Goal: Find specific page/section: Find specific page/section

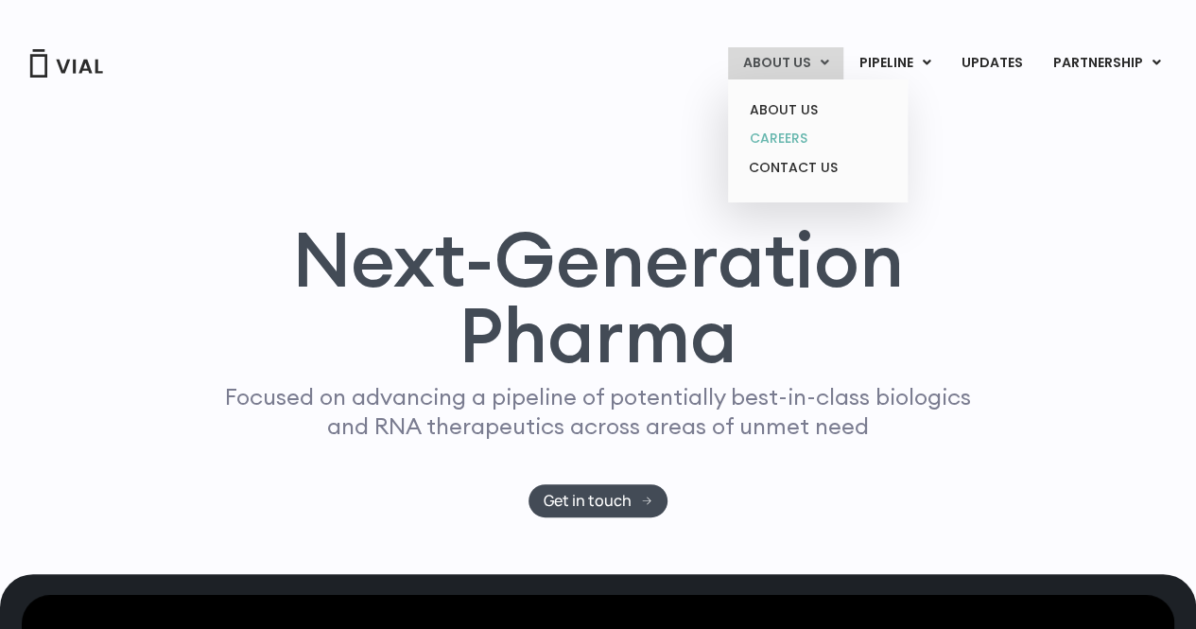
click at [791, 137] on link "CAREERS" at bounding box center [818, 138] width 166 height 29
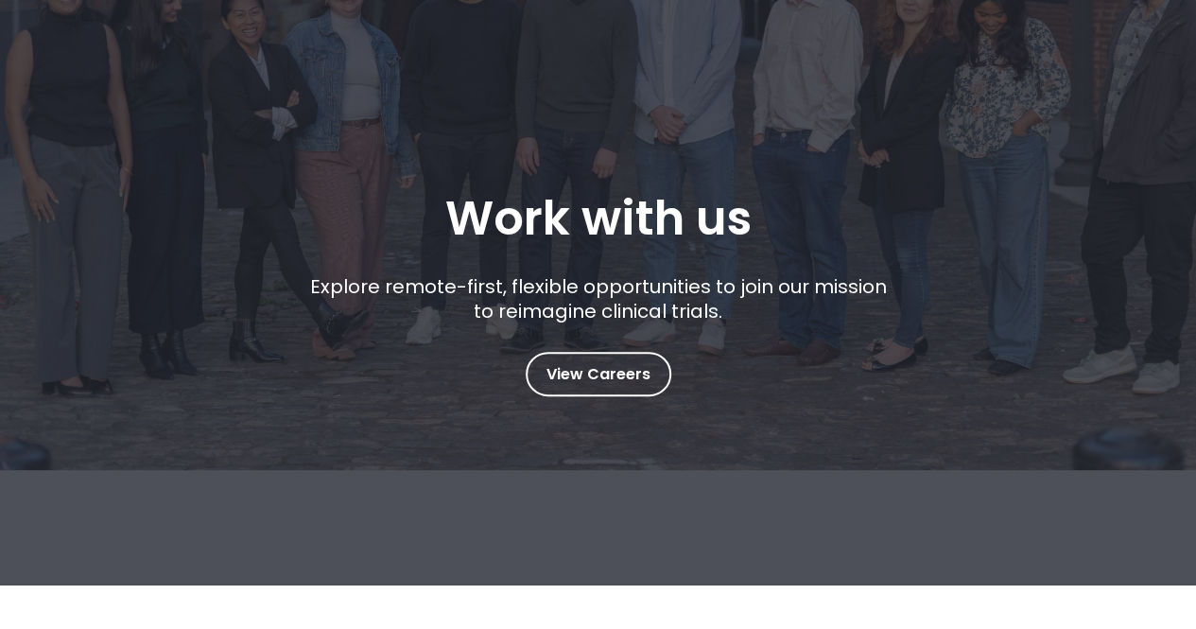
scroll to position [284, 0]
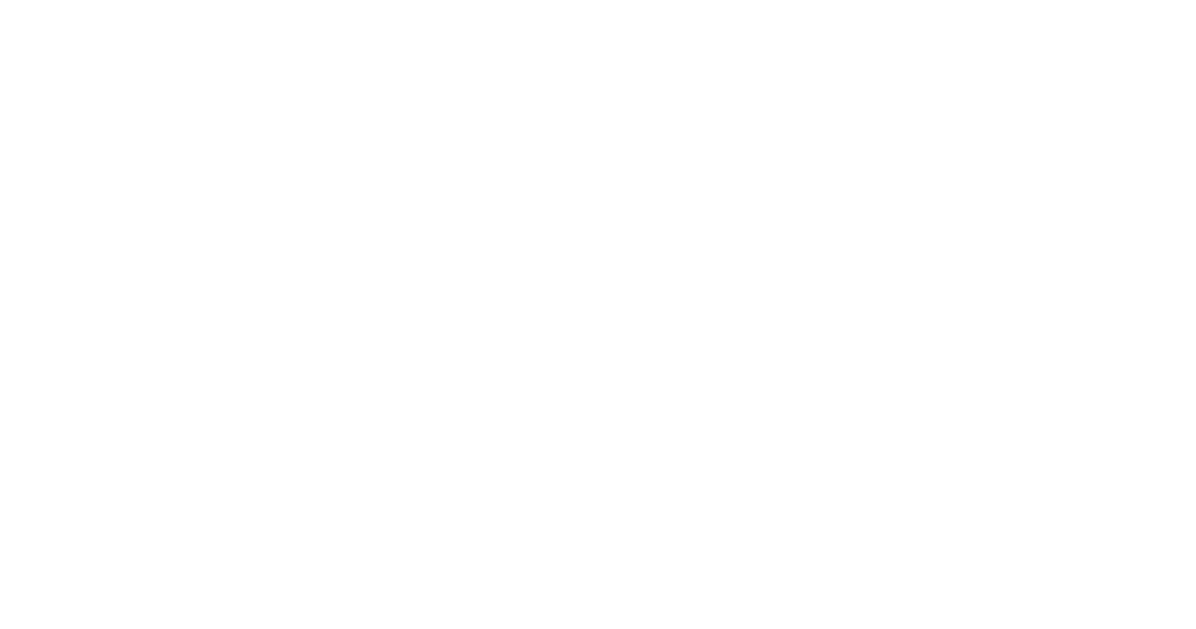
scroll to position [2806, 0]
